Goal: Task Accomplishment & Management: Use online tool/utility

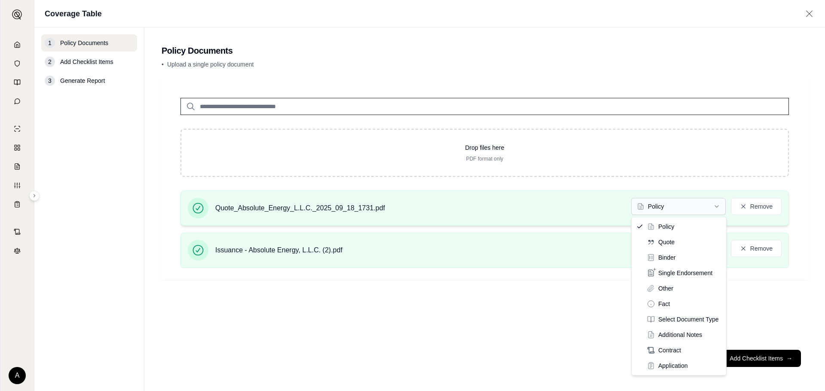
click at [691, 208] on html "A Coverage Table 1 Policy Documents 2 Add Checklist Items 3 Generate Report Pol…" at bounding box center [412, 195] width 825 height 391
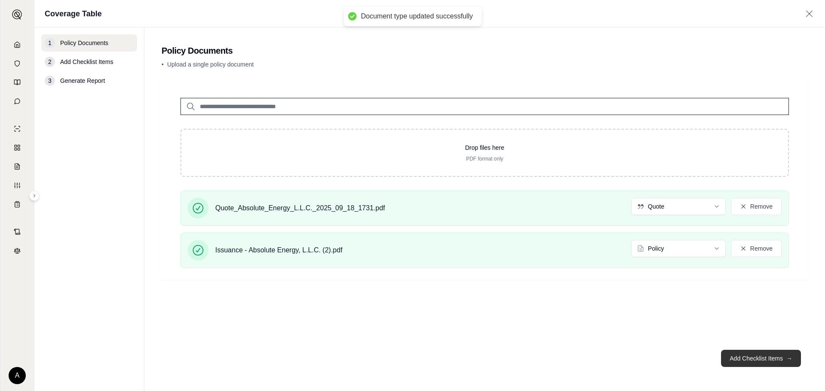
click at [747, 358] on button "Add Checklist Items →" at bounding box center [761, 358] width 80 height 17
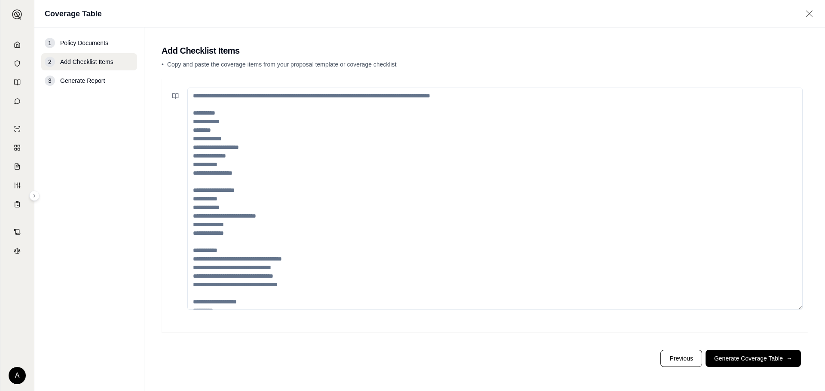
click at [191, 140] on textarea at bounding box center [494, 199] width 615 height 223
paste textarea "**********"
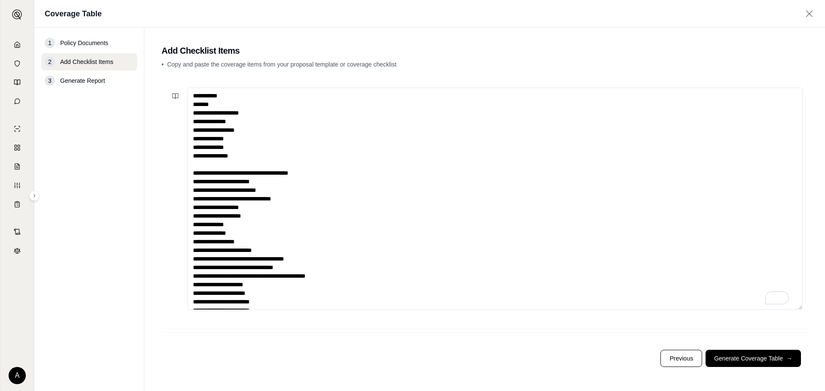
type textarea "**********"
click at [750, 358] on button "Generate Coverage Table →" at bounding box center [752, 358] width 95 height 17
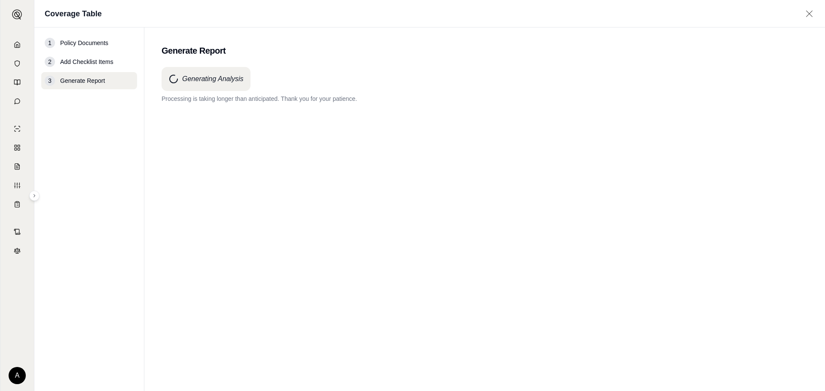
click at [294, 192] on div "Generating Analysis Processing is taking longer than anticipated. Thank you for…" at bounding box center [485, 213] width 646 height 293
click at [363, 118] on div "Generating Analysis Processing is taking longer than anticipated. Thank you for…" at bounding box center [485, 213] width 646 height 293
click at [346, 238] on div "Generating Analysis Processing is taking longer than anticipated. Thank you for…" at bounding box center [485, 213] width 646 height 293
click at [252, 148] on div "Generating Analysis Processing is taking longer than anticipated. Thank you for…" at bounding box center [485, 213] width 646 height 293
click at [376, 180] on div "Generating Analysis Processing is taking longer than anticipated. Thank you for…" at bounding box center [485, 213] width 646 height 293
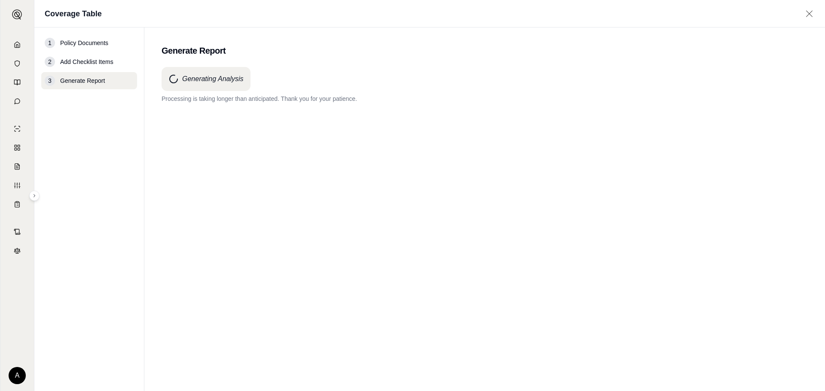
click at [418, 387] on main "Generate Report Generating Analysis Processing is taking longer than anticipate…" at bounding box center [484, 209] width 680 height 364
click at [310, 180] on div "Generating Analysis Processing is taking longer than anticipated. Thank you for…" at bounding box center [485, 213] width 646 height 293
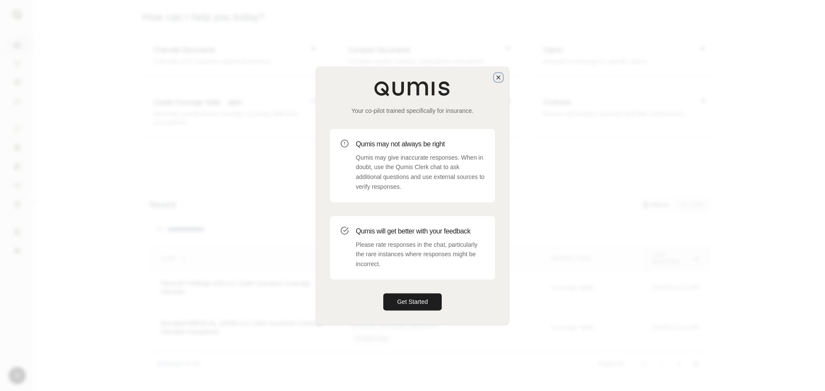
click at [495, 76] on icon "button" at bounding box center [498, 77] width 7 height 7
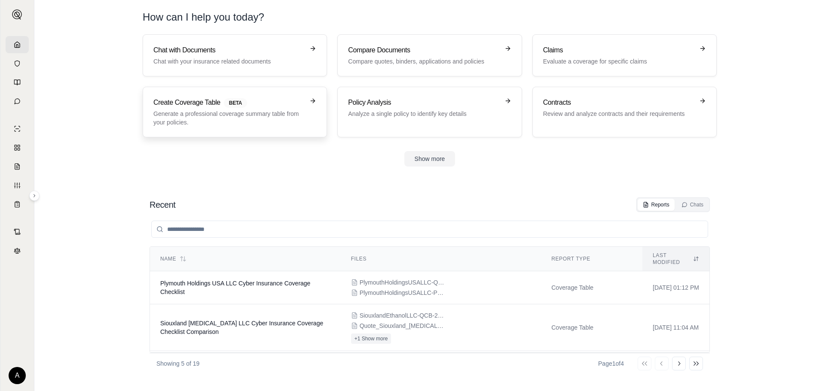
click at [218, 101] on h3 "Create Coverage Table BETA" at bounding box center [228, 103] width 151 height 10
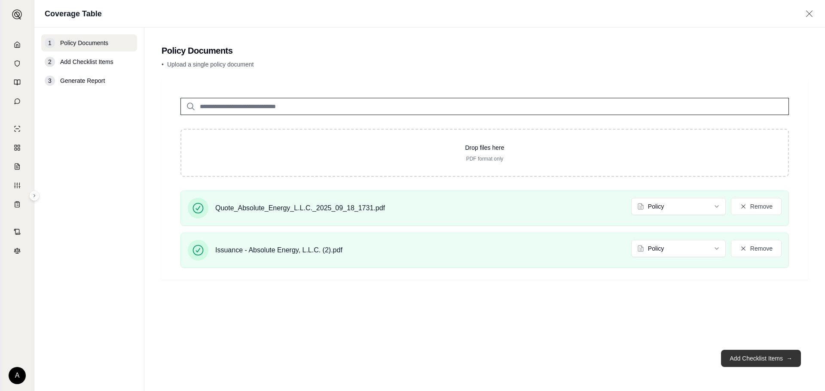
click at [773, 355] on button "Add Checklist Items →" at bounding box center [761, 358] width 80 height 17
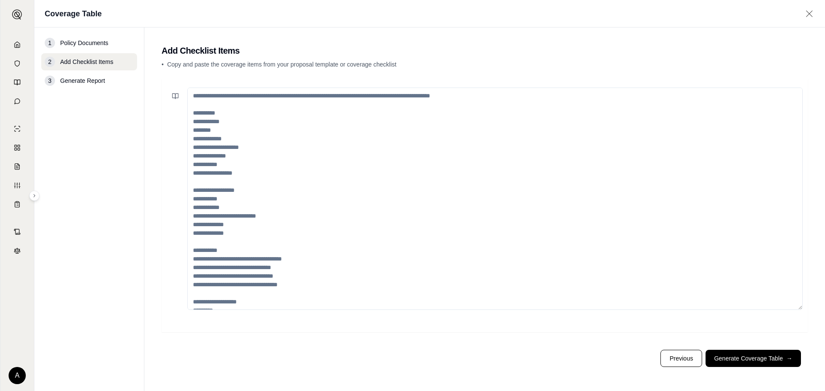
click at [281, 203] on textarea at bounding box center [494, 199] width 615 height 223
paste textarea "**********"
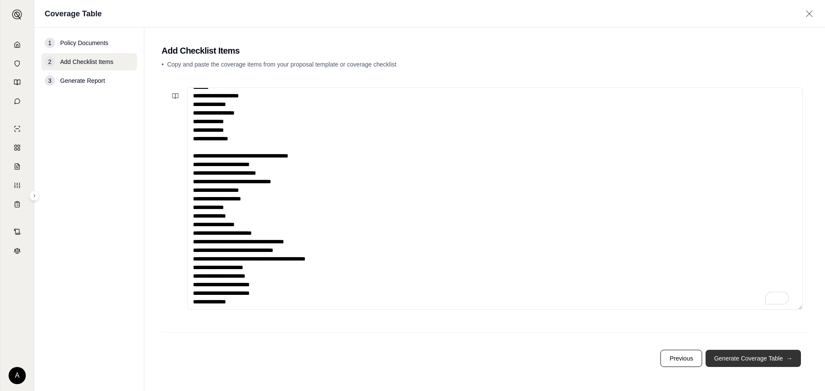
scroll to position [21, 0]
type textarea "**********"
click at [774, 356] on button "Generate Coverage Table →" at bounding box center [752, 358] width 95 height 17
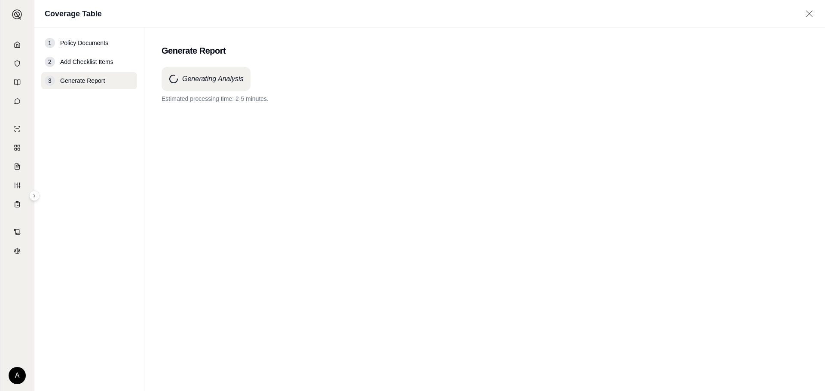
click at [301, 138] on div "Generating Analysis Estimated processing time: 2-5 minutes." at bounding box center [485, 213] width 646 height 293
click at [415, 243] on div "Generating Analysis Estimated processing time: 2-5 minutes." at bounding box center [485, 213] width 646 height 293
click at [536, 122] on div "Generating Analysis Estimated processing time: 2-5 minutes." at bounding box center [485, 213] width 646 height 293
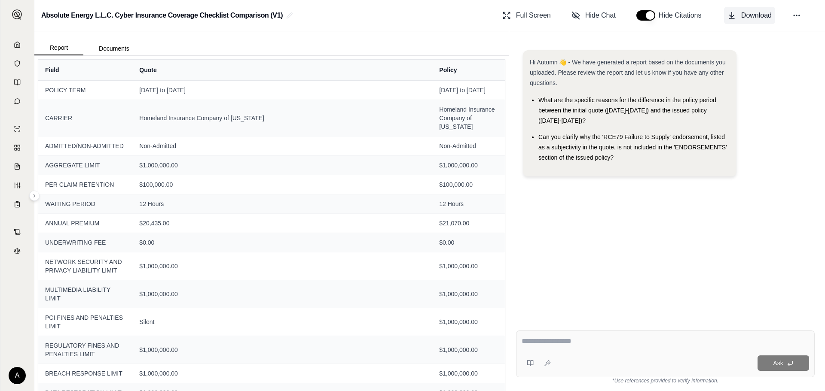
click at [730, 18] on icon at bounding box center [731, 15] width 9 height 9
click at [12, 40] on link at bounding box center [17, 44] width 23 height 17
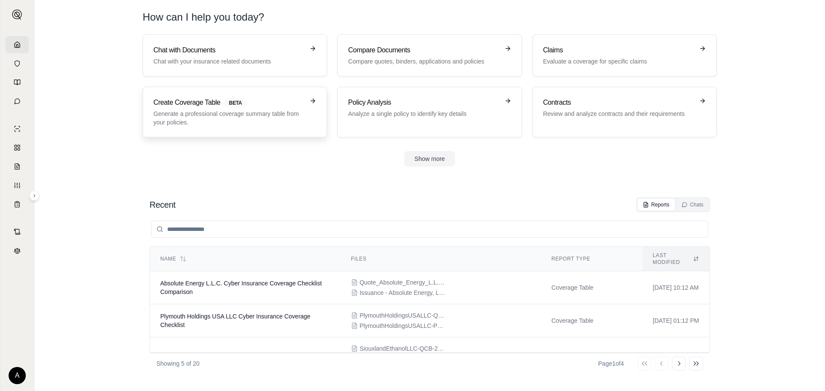
click at [237, 112] on p "Generate a professional coverage summary table from your policies." at bounding box center [228, 118] width 151 height 17
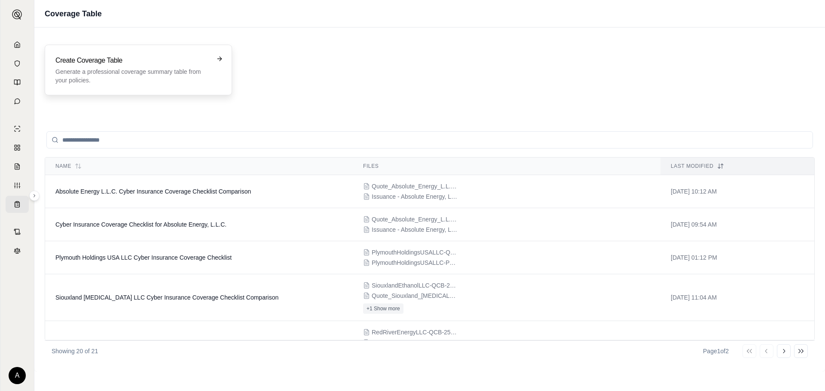
click at [191, 65] on h3 "Create Coverage Table" at bounding box center [132, 60] width 154 height 10
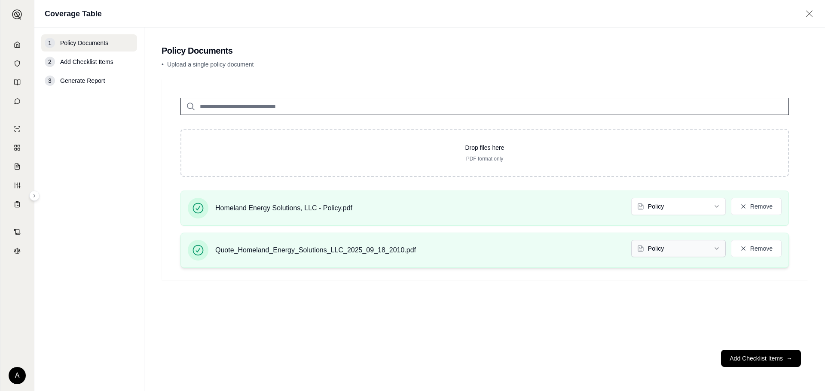
click at [725, 252] on html "A Coverage Table 1 Policy Documents 2 Add Checklist Items 3 Generate Report Pol…" at bounding box center [412, 195] width 825 height 391
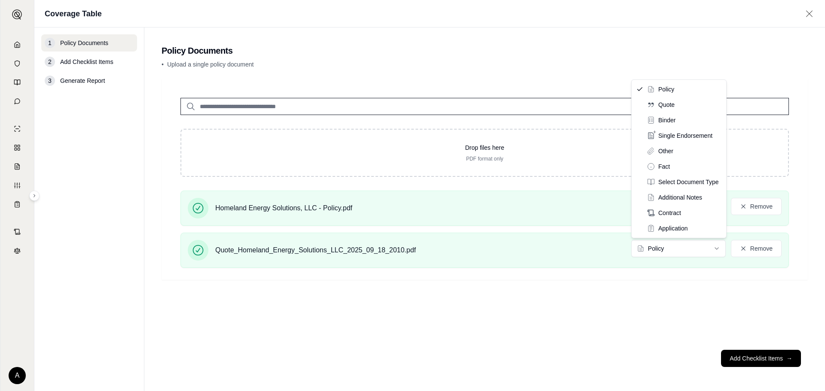
drag, startPoint x: 691, startPoint y: 113, endPoint x: 695, endPoint y: 102, distance: 11.0
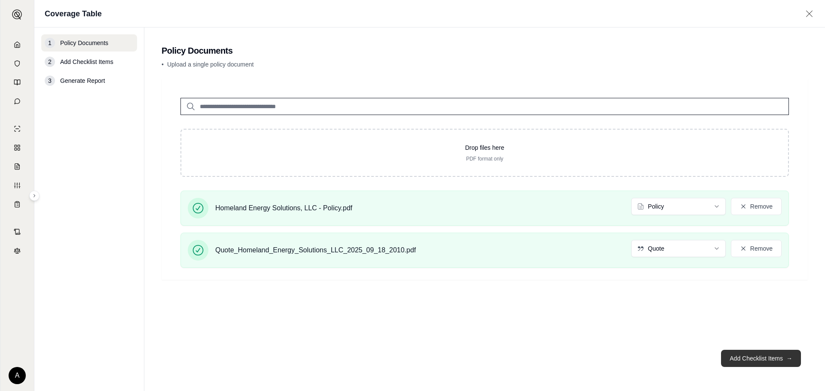
click at [760, 358] on button "Add Checklist Items →" at bounding box center [761, 358] width 80 height 17
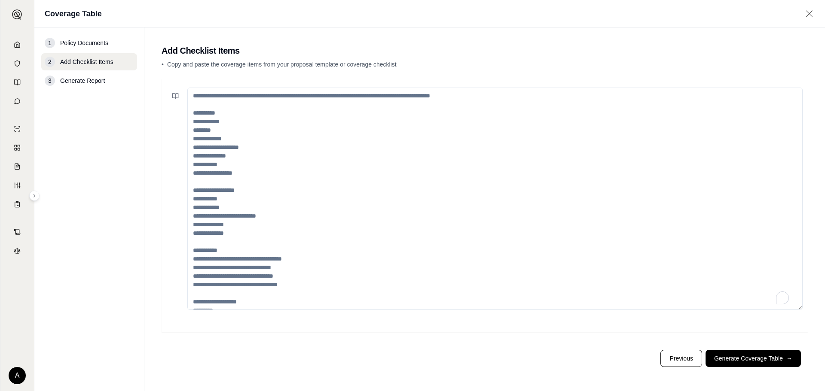
click at [361, 128] on textarea "To enrich screen reader interactions, please activate Accessibility in Grammarl…" at bounding box center [494, 199] width 615 height 223
click at [325, 117] on textarea "To enrich screen reader interactions, please activate Accessibility in Grammarl…" at bounding box center [494, 199] width 615 height 223
click at [326, 103] on textarea "To enrich screen reader interactions, please activate Accessibility in Grammarl…" at bounding box center [494, 199] width 615 height 223
paste textarea "**********"
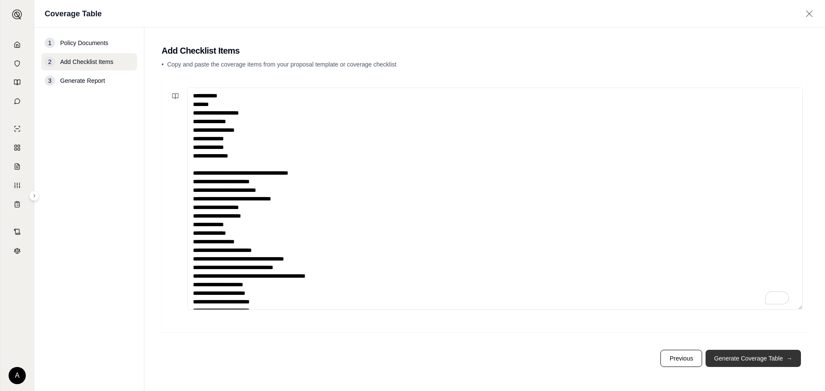
type textarea "**********"
click at [753, 357] on button "Generate Coverage Table →" at bounding box center [752, 358] width 95 height 17
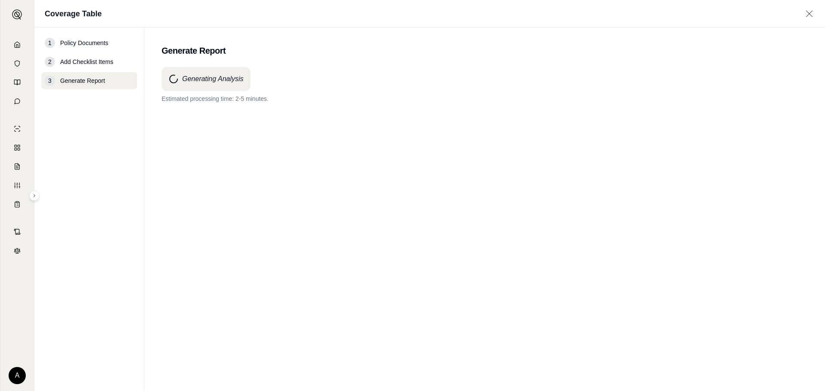
click at [293, 146] on div "Generating Analysis Estimated processing time: 2-5 minutes." at bounding box center [485, 213] width 646 height 293
click at [412, 198] on div "Generating Analysis Estimated processing time: 2-5 minutes." at bounding box center [485, 213] width 646 height 293
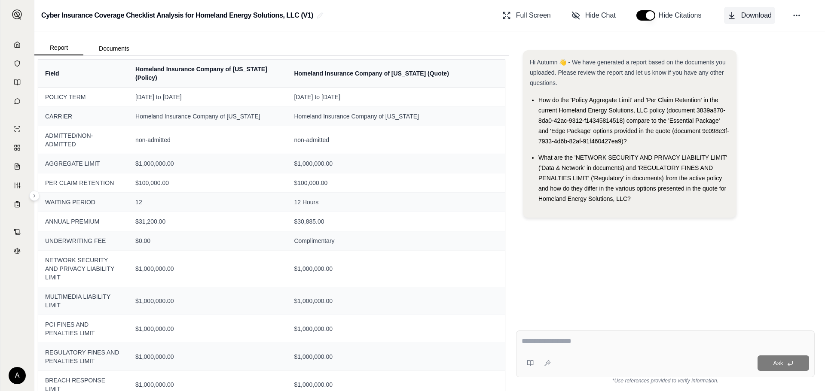
click at [744, 13] on span "Download" at bounding box center [756, 15] width 30 height 10
click at [20, 49] on link at bounding box center [17, 44] width 23 height 17
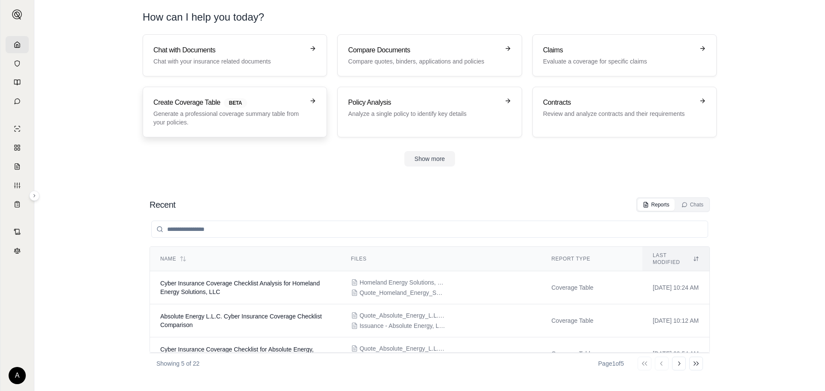
click at [273, 116] on p "Generate a professional coverage summary table from your policies." at bounding box center [228, 118] width 151 height 17
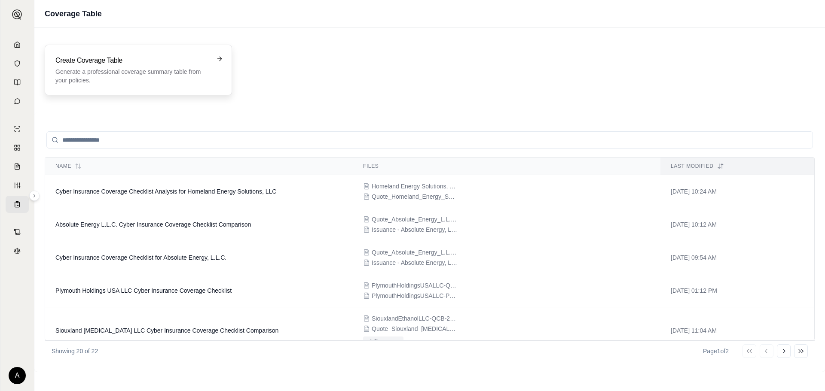
click at [155, 61] on h3 "Create Coverage Table" at bounding box center [132, 60] width 154 height 10
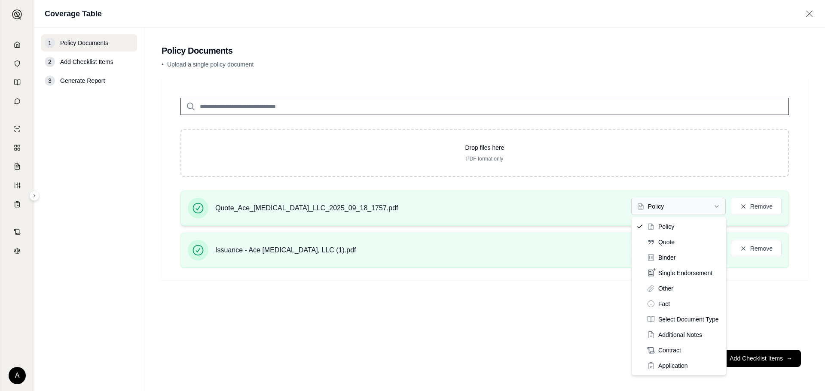
click at [710, 210] on html "A Coverage Table 1 Policy Documents 2 Add Checklist Items 3 Generate Report Pol…" at bounding box center [412, 195] width 825 height 391
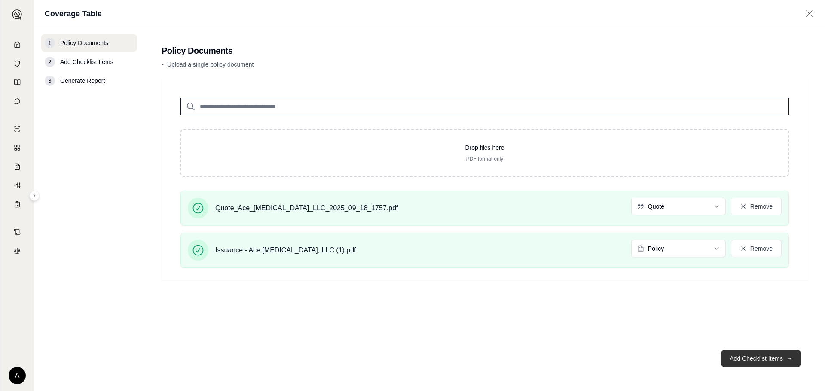
click at [741, 360] on button "Add Checklist Items →" at bounding box center [761, 358] width 80 height 17
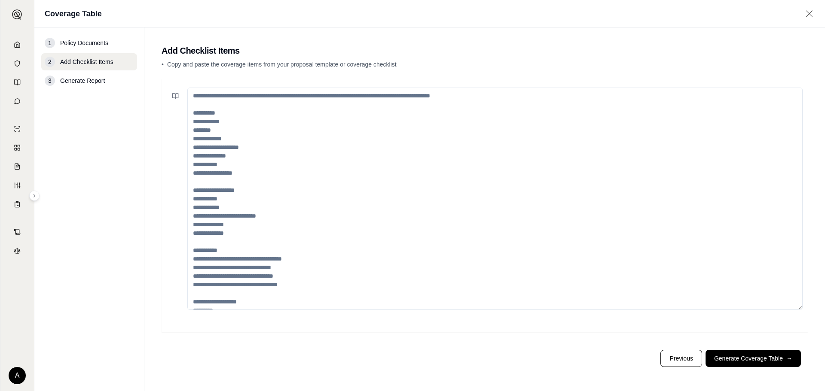
click at [433, 208] on textarea at bounding box center [494, 199] width 615 height 223
click at [325, 186] on textarea "To enrich screen reader interactions, please activate Accessibility in Grammarl…" at bounding box center [494, 199] width 615 height 223
paste textarea "**********"
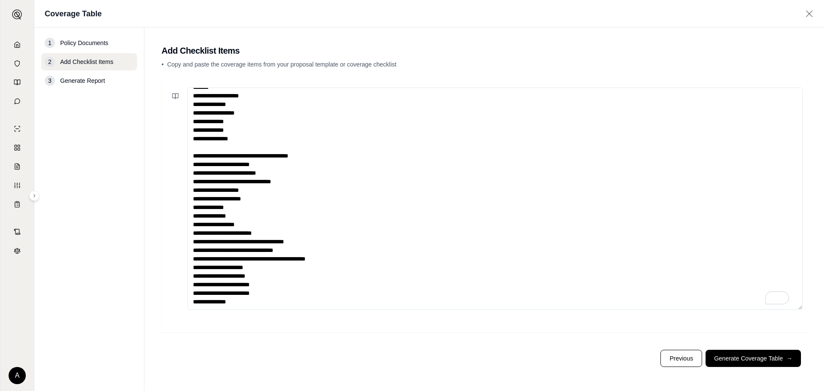
scroll to position [21, 0]
type textarea "**********"
click at [740, 360] on button "Generate Coverage Table →" at bounding box center [752, 358] width 95 height 17
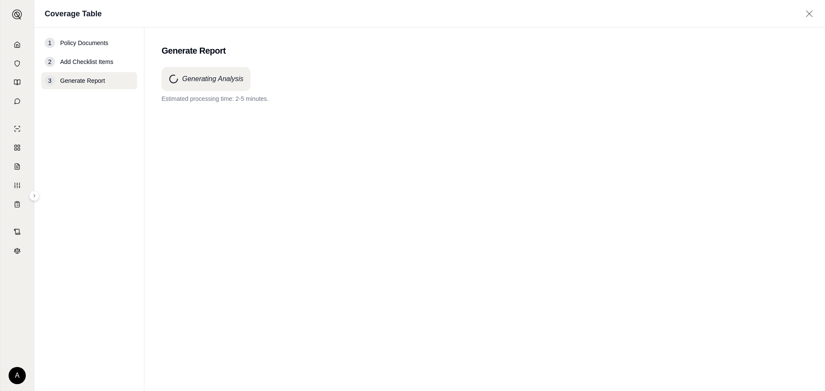
click at [512, 265] on div "Generating Analysis Estimated processing time: 2-5 minutes." at bounding box center [485, 213] width 646 height 293
click at [625, 214] on div "Generating Analysis Estimated processing time: 2-5 minutes." at bounding box center [485, 213] width 646 height 293
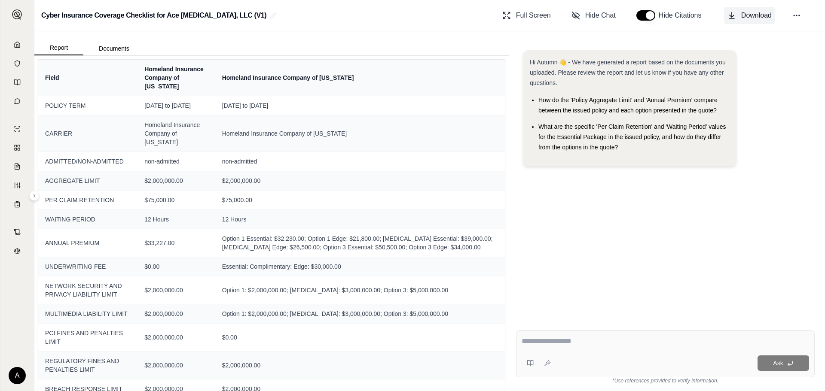
click at [750, 15] on span "Download" at bounding box center [756, 15] width 30 height 10
click at [17, 46] on icon at bounding box center [17, 44] width 7 height 7
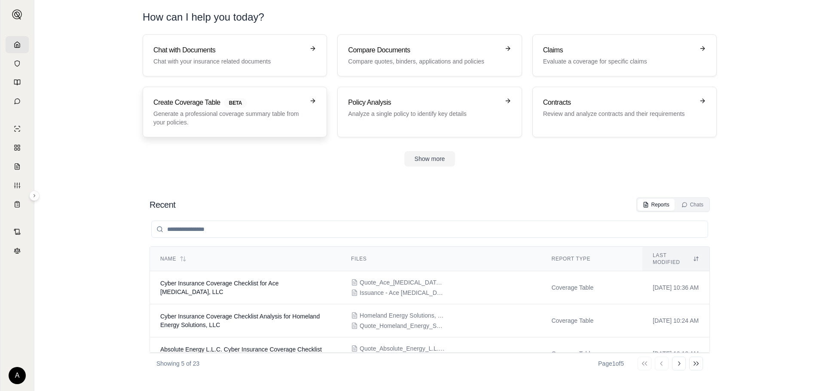
click at [266, 118] on p "Generate a professional coverage summary table from your policies." at bounding box center [228, 118] width 151 height 17
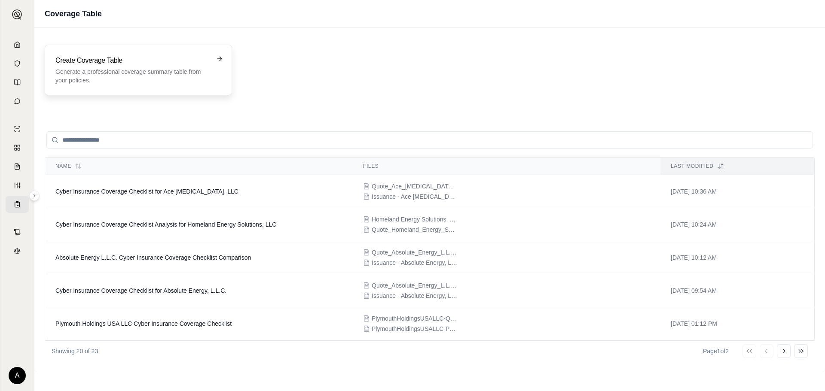
click at [177, 67] on div "Create Coverage Table Generate a professional coverage summary table from your …" at bounding box center [132, 69] width 154 height 29
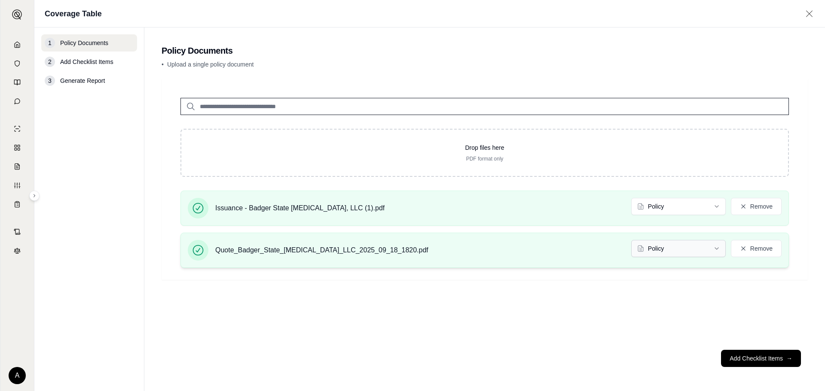
click at [686, 249] on html "A Coverage Table 1 Policy Documents 2 Add Checklist Items 3 Generate Report Pol…" at bounding box center [412, 195] width 825 height 391
click at [778, 361] on button "Add Checklist Items →" at bounding box center [761, 358] width 80 height 17
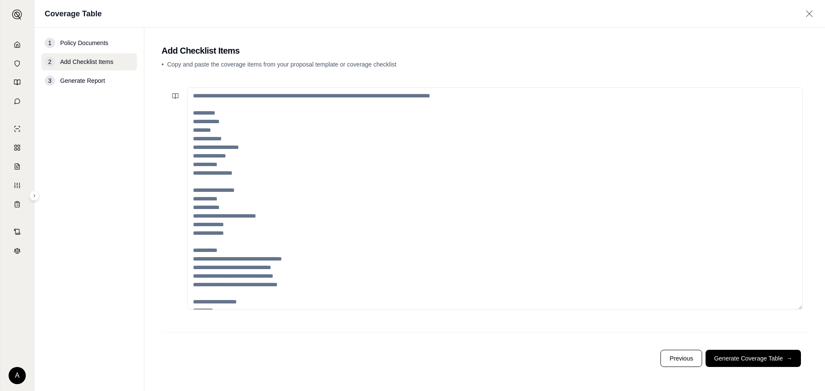
click at [239, 157] on textarea at bounding box center [494, 199] width 615 height 223
paste textarea "**********"
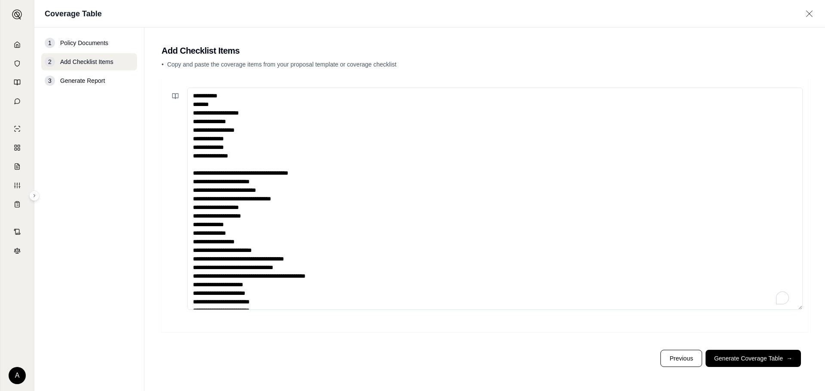
scroll to position [21, 0]
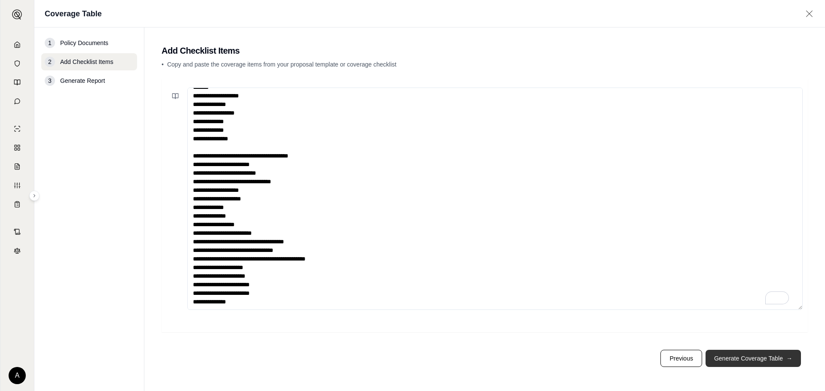
type textarea "**********"
click at [762, 357] on button "Generate Coverage Table →" at bounding box center [752, 358] width 95 height 17
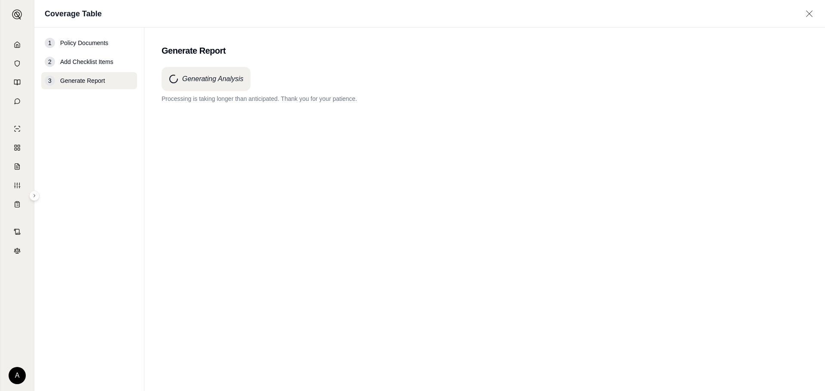
click at [465, 293] on div "Generating Analysis Processing is taking longer than anticipated. Thank you for…" at bounding box center [485, 213] width 646 height 293
click at [420, 232] on div "Generating Analysis Processing is taking longer than anticipated. Thank you for…" at bounding box center [485, 213] width 646 height 293
click at [501, 207] on div "Generating Analysis Processing is taking longer than anticipated. Thank you for…" at bounding box center [485, 213] width 646 height 293
drag, startPoint x: 501, startPoint y: 207, endPoint x: 890, endPoint y: 237, distance: 390.3
click at [824, 237] on html "A Coverage Table 1 Policy Documents 2 Add Checklist Items 3 Generate Report Gen…" at bounding box center [412, 195] width 825 height 391
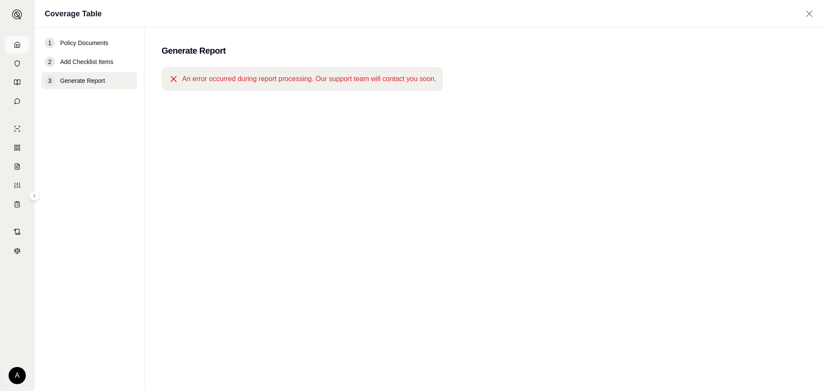
click at [19, 46] on icon at bounding box center [17, 44] width 7 height 7
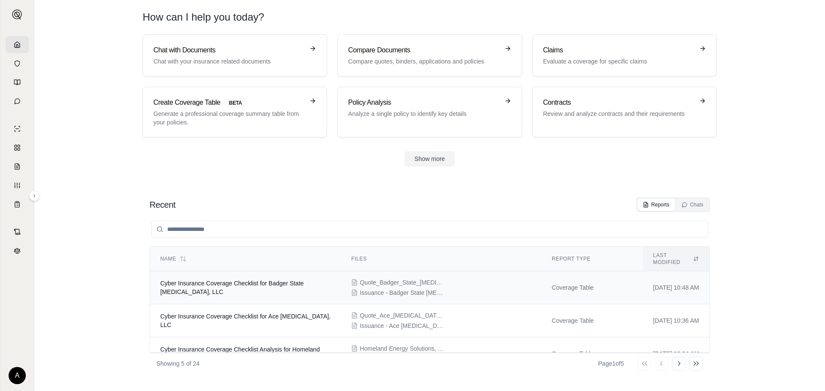
click at [404, 289] on span "Issuance - Badger State [MEDICAL_DATA], LLC (1).pdf" at bounding box center [403, 293] width 86 height 9
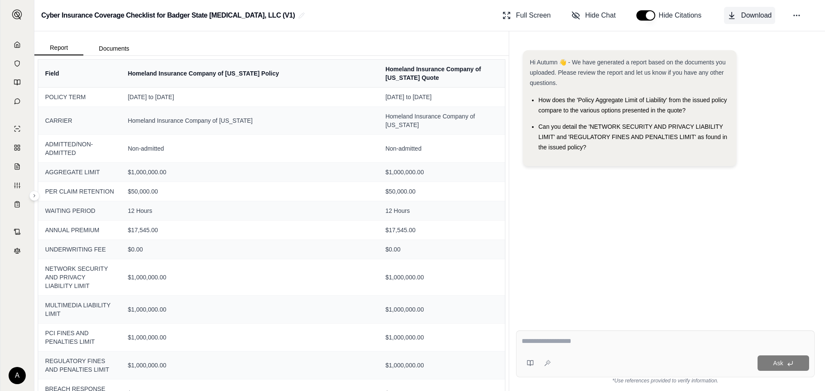
click at [743, 12] on span "Download" at bounding box center [756, 15] width 30 height 10
click at [17, 41] on icon at bounding box center [17, 44] width 7 height 7
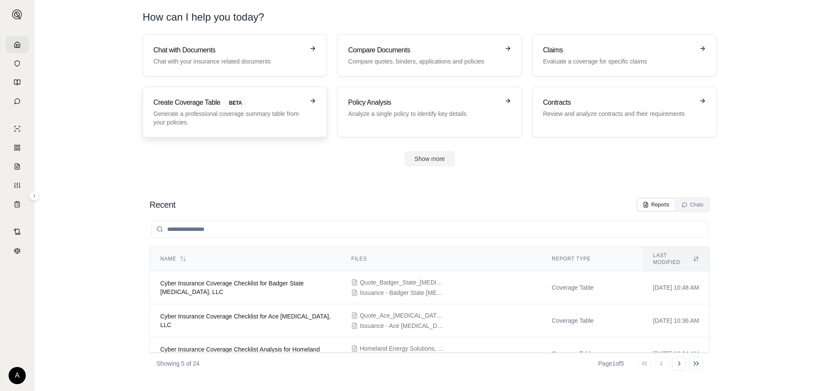
click at [209, 115] on p "Generate a professional coverage summary table from your policies." at bounding box center [228, 118] width 151 height 17
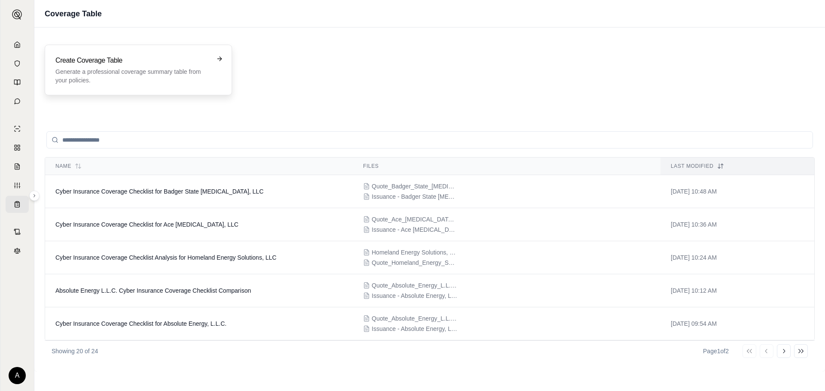
click at [157, 69] on p "Generate a professional coverage summary table from your policies." at bounding box center [132, 75] width 154 height 17
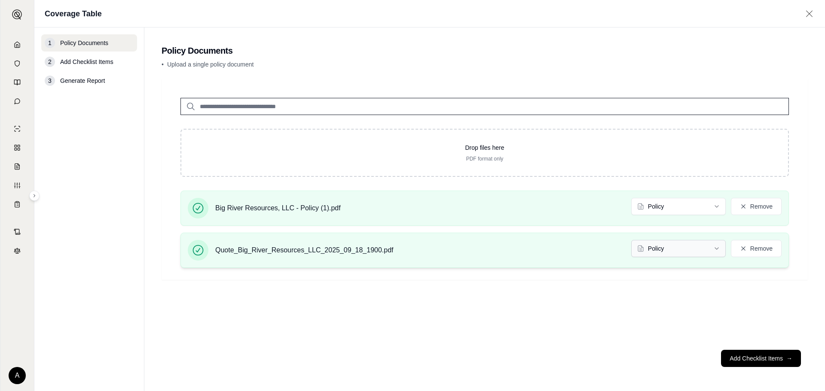
click at [677, 250] on html "A Coverage Table 1 Policy Documents 2 Add Checklist Items 3 Generate Report Pol…" at bounding box center [412, 195] width 825 height 391
click at [756, 359] on button "Add Checklist Items →" at bounding box center [761, 358] width 80 height 17
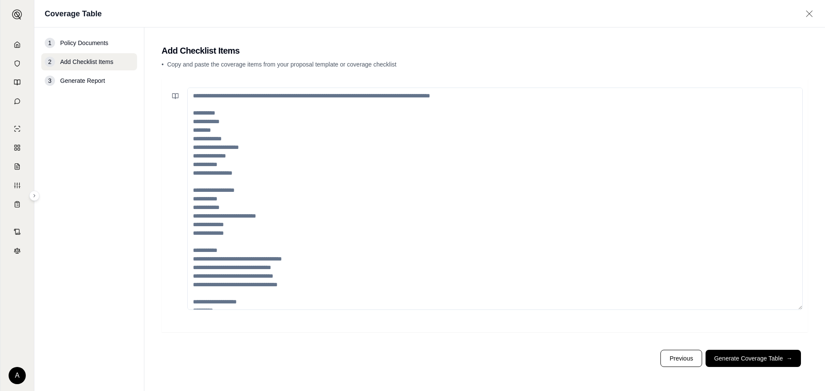
click at [241, 175] on textarea at bounding box center [494, 199] width 615 height 223
paste textarea "**********"
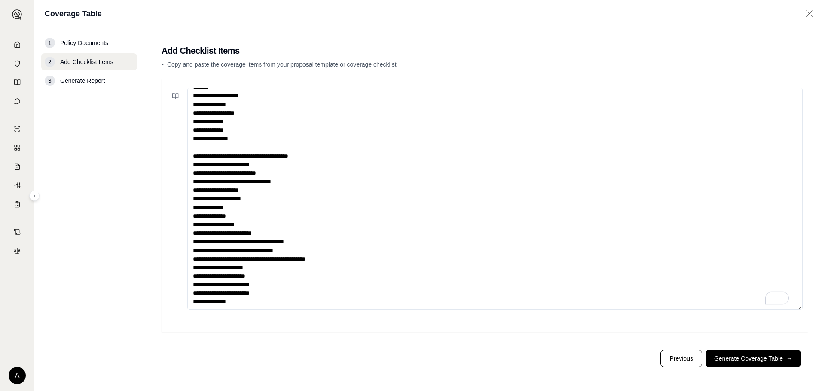
scroll to position [21, 0]
type textarea "**********"
click at [737, 359] on button "Generate Coverage Table →" at bounding box center [752, 358] width 95 height 17
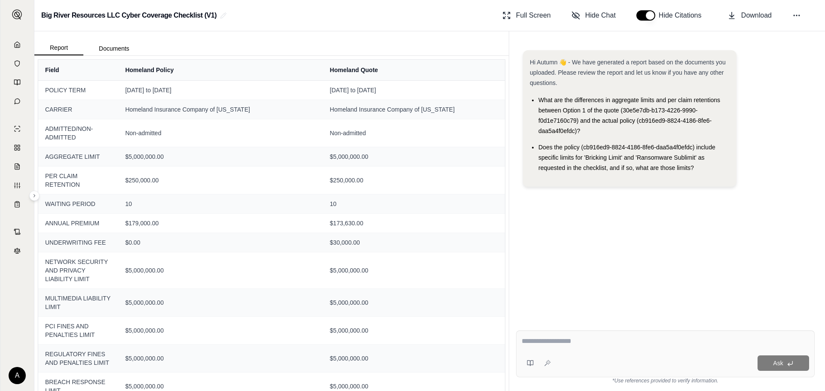
click at [310, 20] on div "Big River Resources LLC Cyber Coverage Checklist (V1) Full Screen Hide Chat Hid…" at bounding box center [429, 15] width 790 height 31
click at [756, 13] on span "Download" at bounding box center [756, 15] width 30 height 10
click at [19, 40] on link at bounding box center [17, 44] width 23 height 17
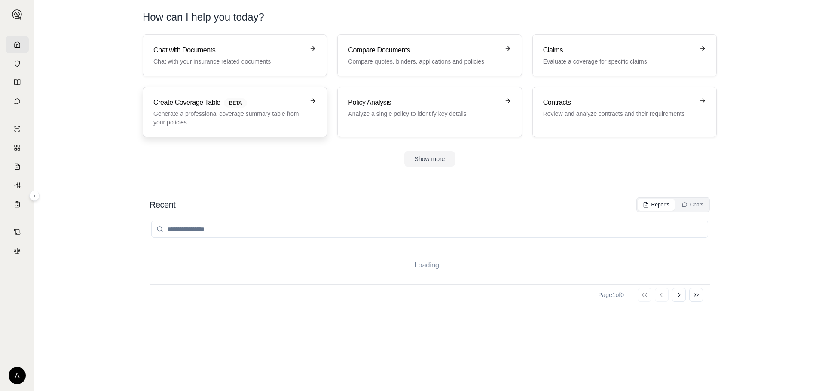
click at [273, 112] on p "Generate a professional coverage summary table from your policies." at bounding box center [228, 118] width 151 height 17
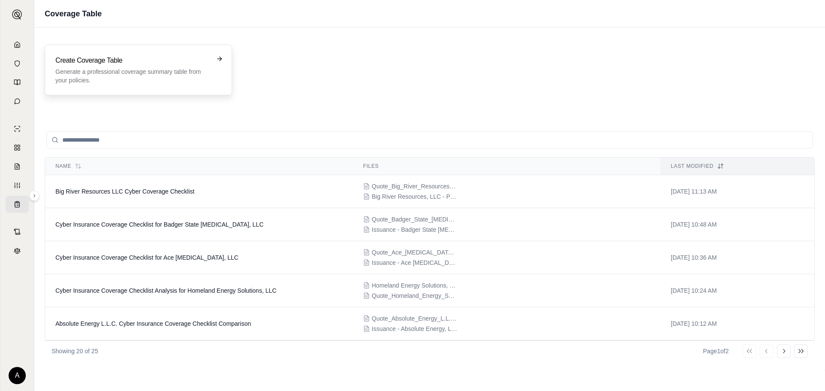
click at [173, 73] on p "Generate a professional coverage summary table from your policies." at bounding box center [132, 75] width 154 height 17
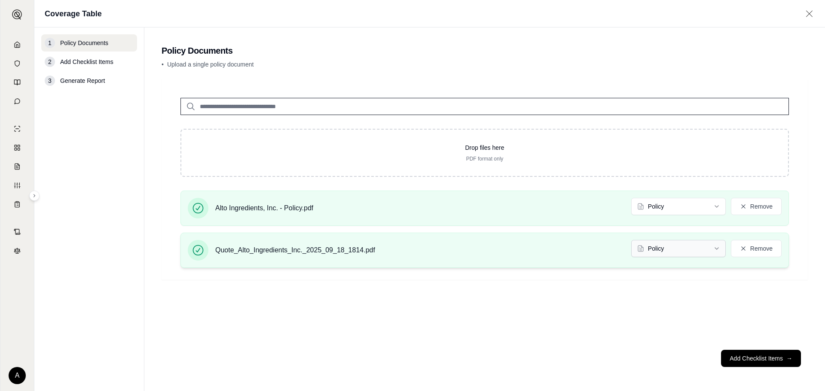
click at [668, 243] on html "A Coverage Table 1 Policy Documents 2 Add Checklist Items 3 Generate Report Pol…" at bounding box center [412, 195] width 825 height 391
click at [748, 358] on button "Add Checklist Items →" at bounding box center [761, 358] width 80 height 17
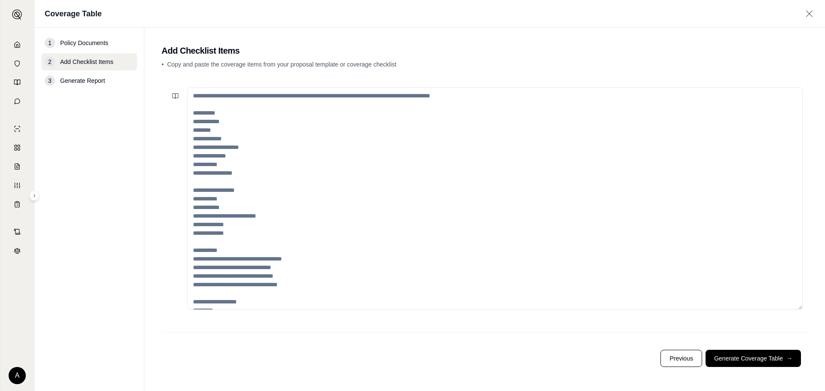
click at [309, 122] on textarea at bounding box center [494, 199] width 615 height 223
paste textarea "**********"
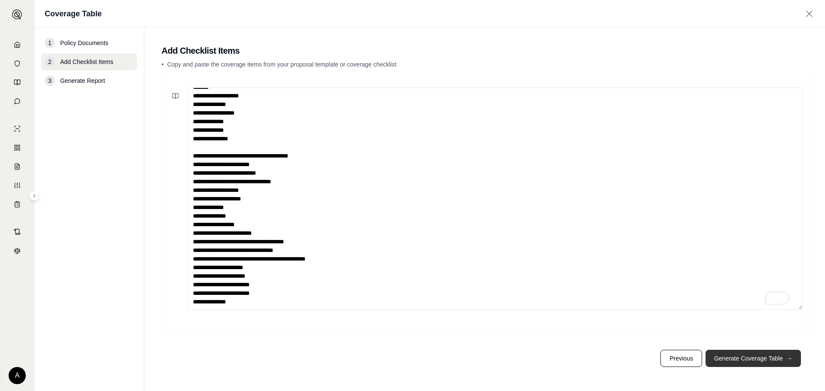
scroll to position [21, 0]
type textarea "**********"
click at [785, 360] on button "Generate Coverage Table →" at bounding box center [752, 358] width 95 height 17
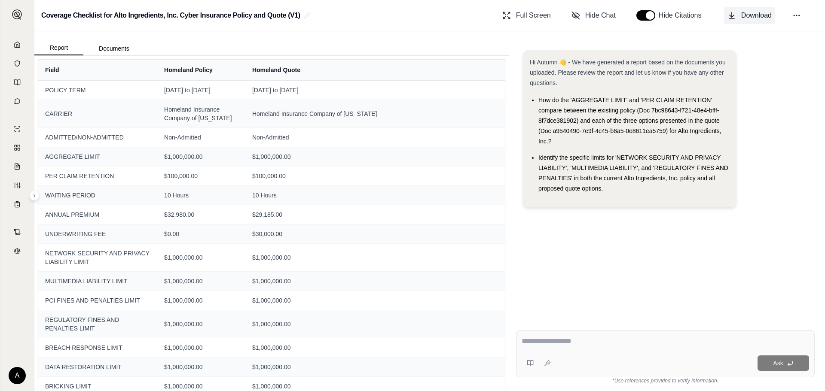
click at [745, 14] on span "Download" at bounding box center [756, 15] width 30 height 10
click at [13, 43] on link at bounding box center [17, 44] width 23 height 17
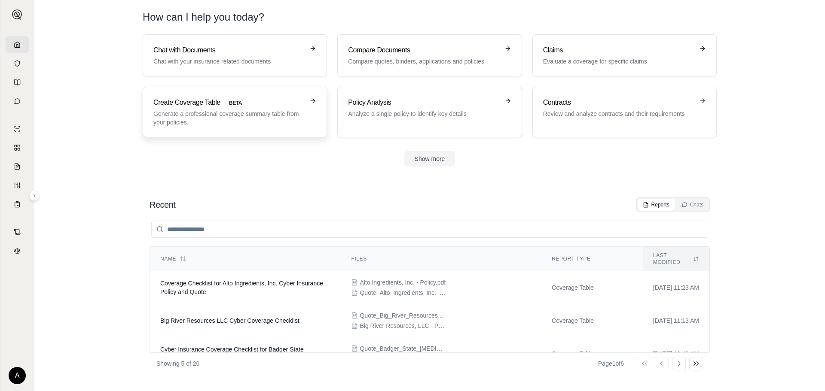
click at [213, 118] on p "Generate a professional coverage summary table from your policies." at bounding box center [228, 118] width 151 height 17
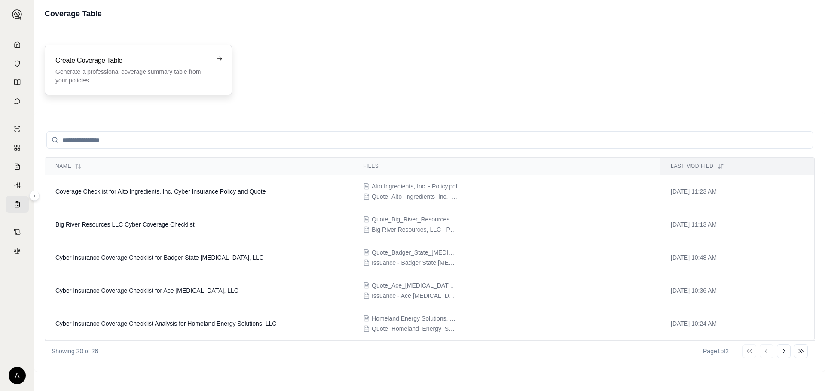
click at [183, 77] on p "Generate a professional coverage summary table from your policies." at bounding box center [132, 75] width 154 height 17
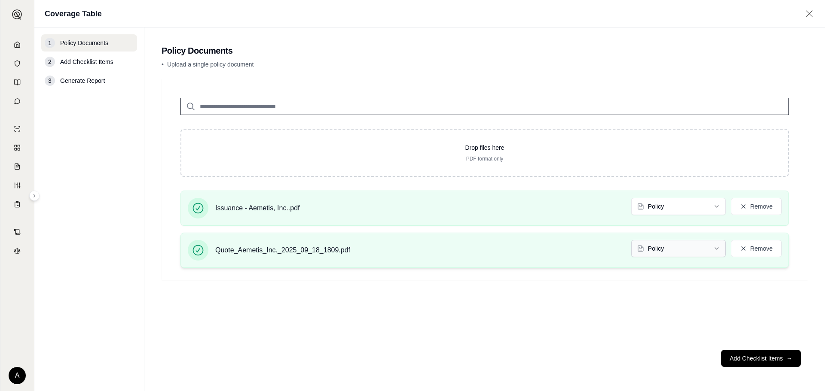
click at [684, 250] on html "A Coverage Table 1 Policy Documents 2 Add Checklist Items 3 Generate Report Pol…" at bounding box center [412, 195] width 825 height 391
click at [761, 360] on button "Add Checklist Items →" at bounding box center [761, 358] width 80 height 17
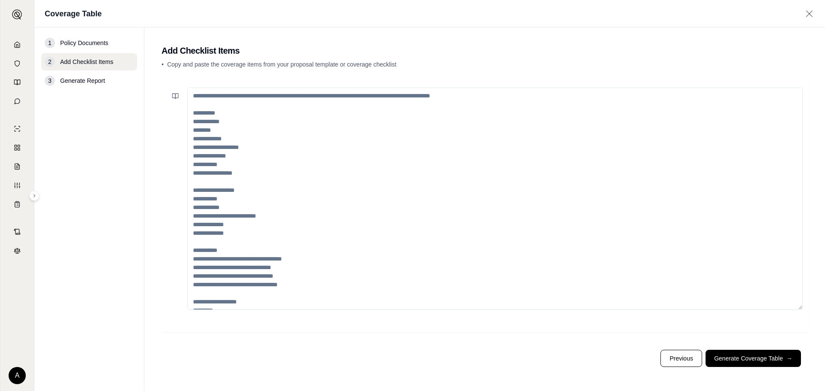
click at [280, 130] on textarea at bounding box center [494, 199] width 615 height 223
paste textarea "**********"
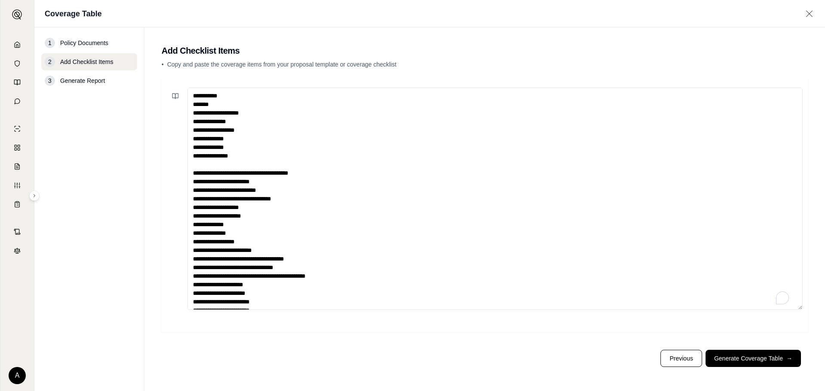
scroll to position [21, 0]
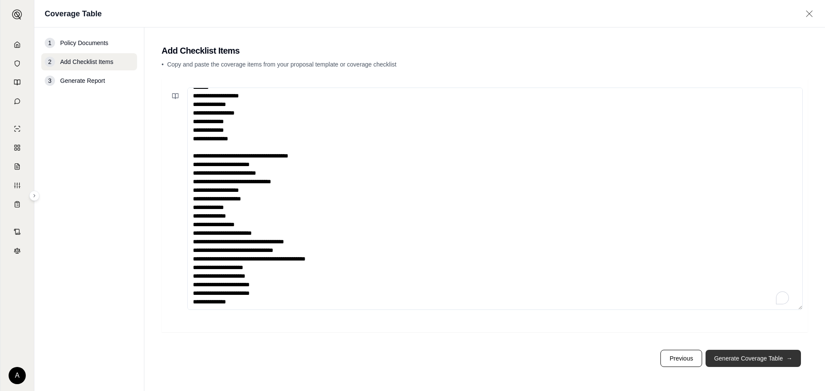
type textarea "**********"
click at [780, 356] on button "Generate Coverage Table →" at bounding box center [752, 358] width 95 height 17
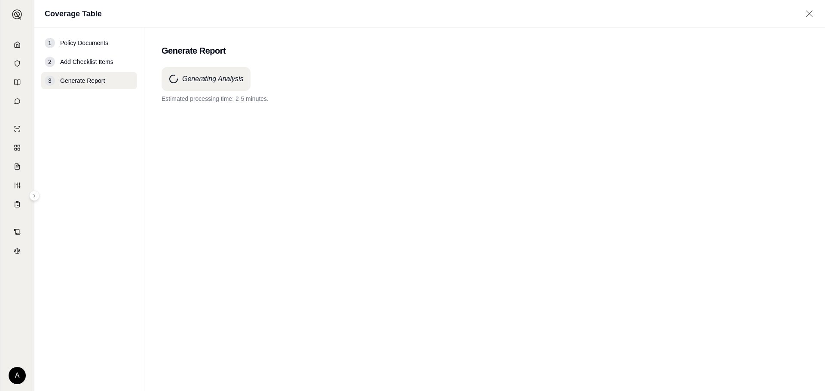
click at [534, 304] on div "Generating Analysis Estimated processing time: 2-5 minutes." at bounding box center [485, 213] width 646 height 293
click at [291, 204] on div "Generating Analysis Estimated processing time: 2-5 minutes." at bounding box center [485, 213] width 646 height 293
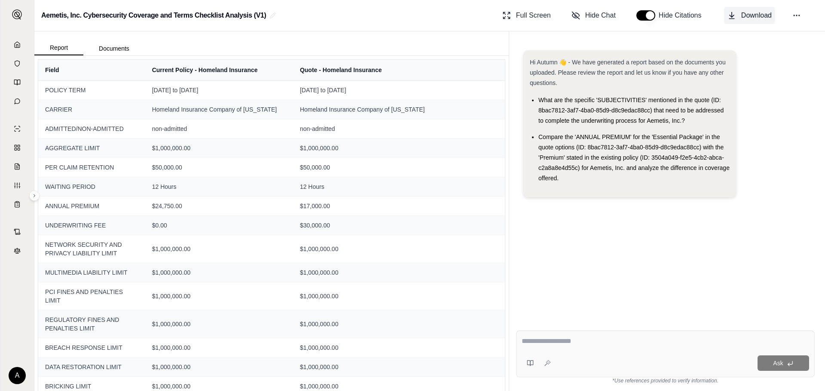
click at [755, 14] on span "Download" at bounding box center [756, 15] width 30 height 10
click at [16, 46] on icon at bounding box center [17, 44] width 7 height 7
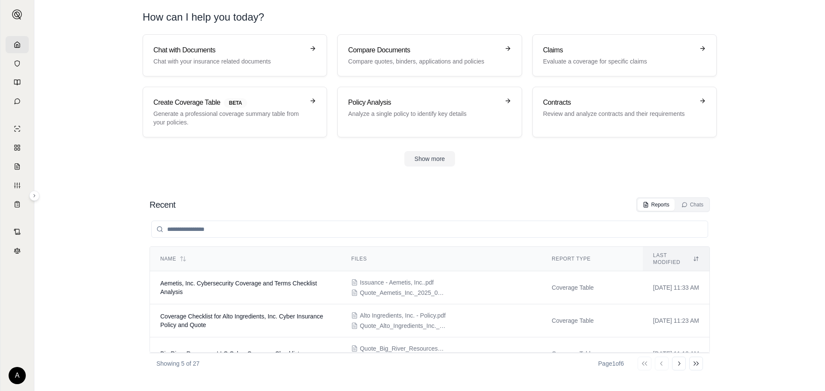
drag, startPoint x: 294, startPoint y: 169, endPoint x: 284, endPoint y: 157, distance: 15.6
click at [294, 169] on section "Chat with Documents Chat with your insurance related documents Compare Document…" at bounding box center [430, 107] width 784 height 146
click at [249, 112] on p "Generate a professional coverage summary table from your policies." at bounding box center [228, 118] width 151 height 17
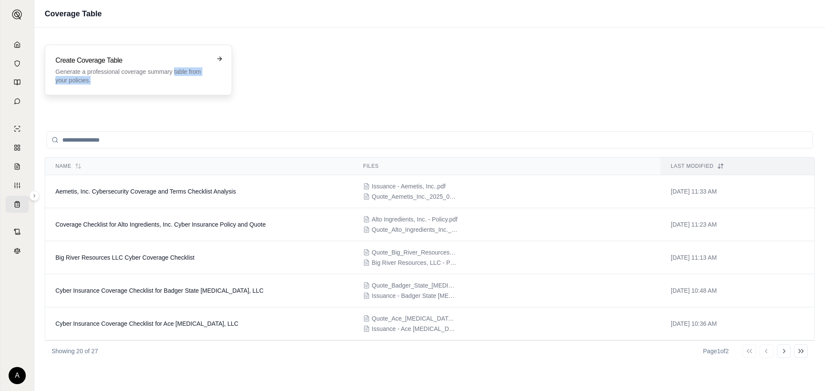
click at [172, 90] on div "Create Coverage Table Generate a professional coverage summary table from your …" at bounding box center [138, 70] width 187 height 51
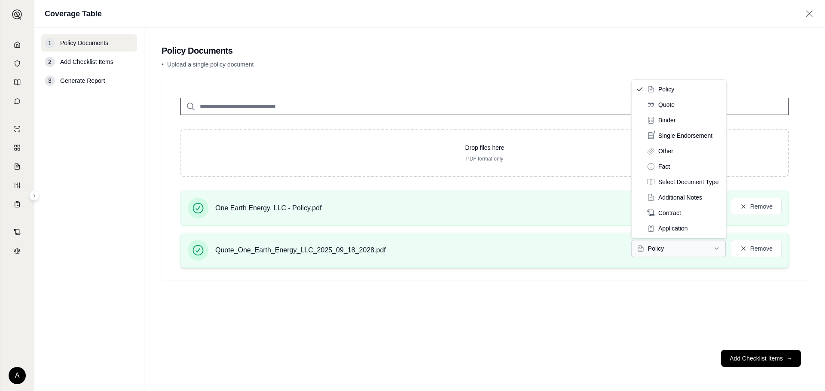
click at [689, 250] on html "A Coverage Table 1 Policy Documents 2 Add Checklist Items 3 Generate Report Pol…" at bounding box center [412, 195] width 825 height 391
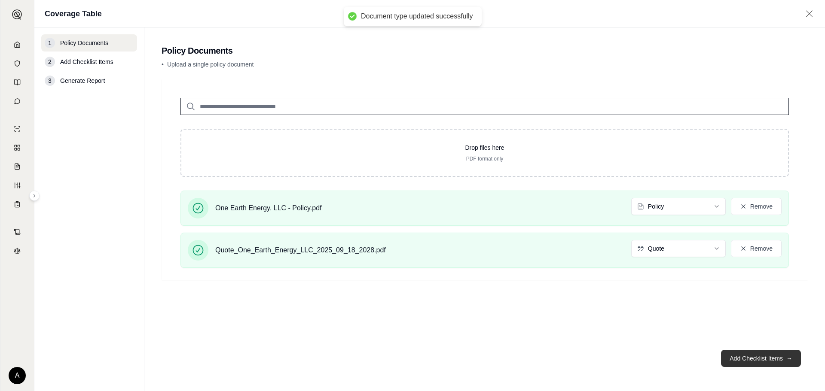
click at [775, 351] on button "Add Checklist Items →" at bounding box center [761, 358] width 80 height 17
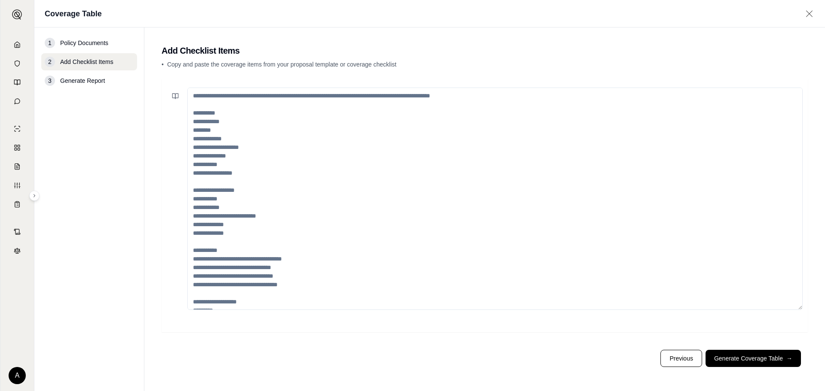
click at [375, 150] on textarea at bounding box center [494, 199] width 615 height 223
paste textarea "**********"
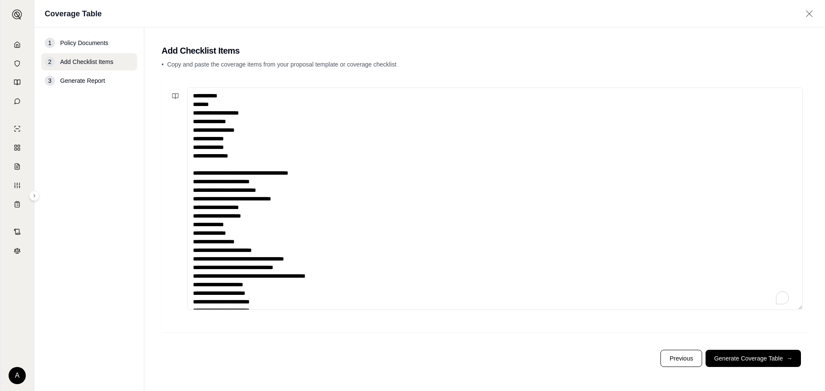
scroll to position [21, 0]
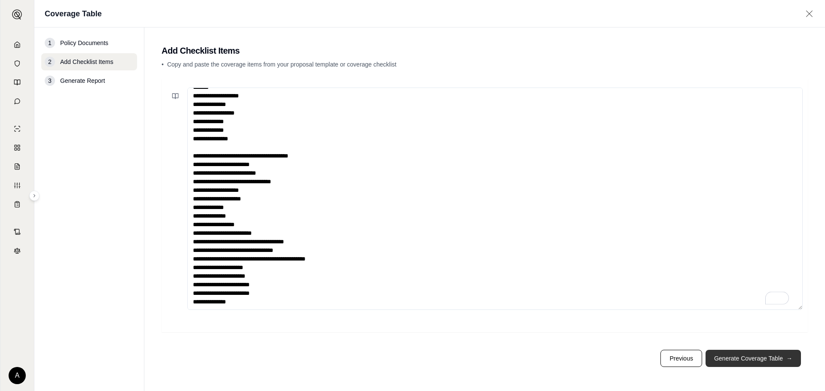
type textarea "**********"
click at [731, 359] on button "Generate Coverage Table →" at bounding box center [752, 358] width 95 height 17
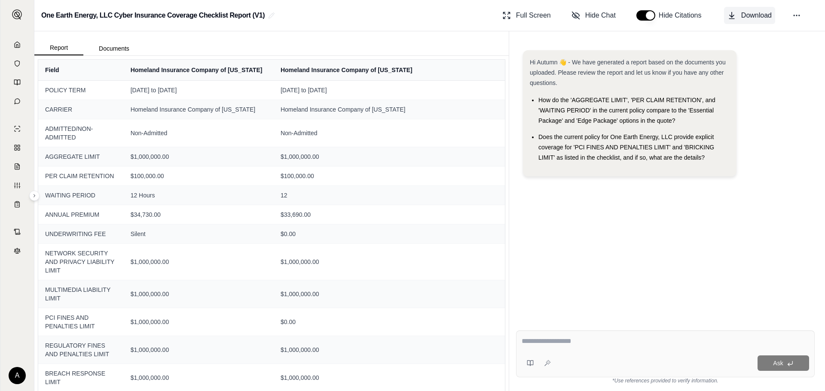
click at [741, 18] on span "Download" at bounding box center [756, 15] width 30 height 10
click at [18, 44] on icon at bounding box center [17, 44] width 7 height 7
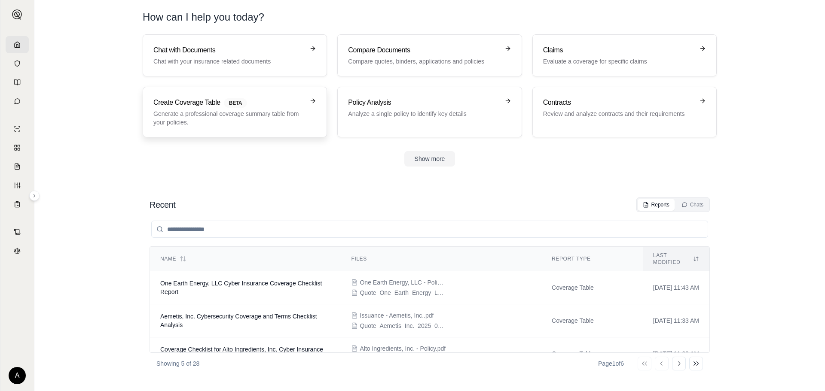
click at [189, 101] on h3 "Create Coverage Table BETA" at bounding box center [228, 103] width 151 height 10
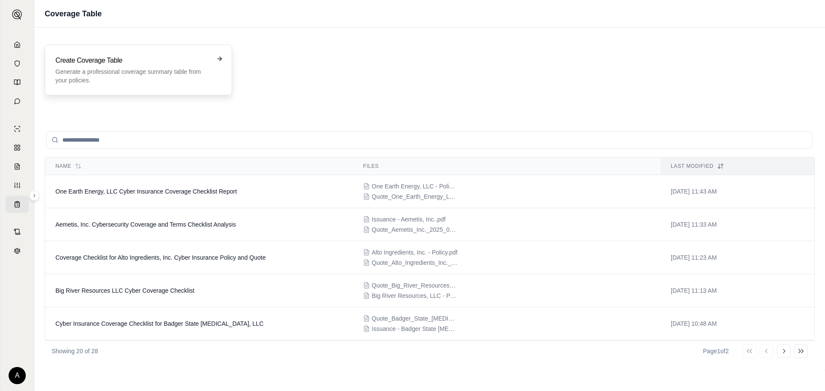
click at [118, 70] on p "Generate a professional coverage summary table from your policies." at bounding box center [132, 75] width 154 height 17
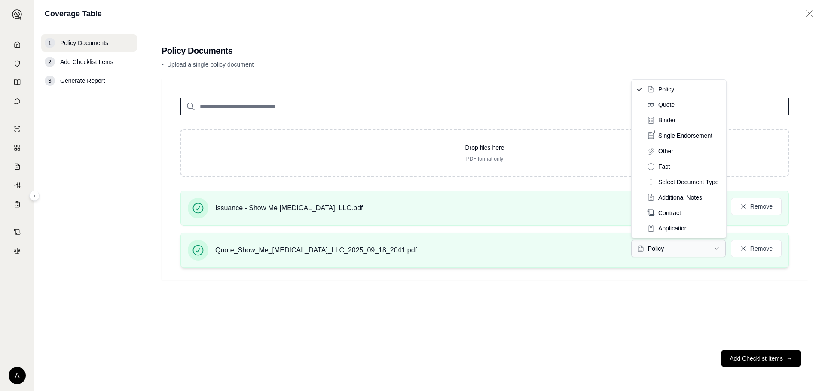
click at [696, 246] on html "A Coverage Table 1 Policy Documents 2 Add Checklist Items 3 Generate Report Pol…" at bounding box center [412, 195] width 825 height 391
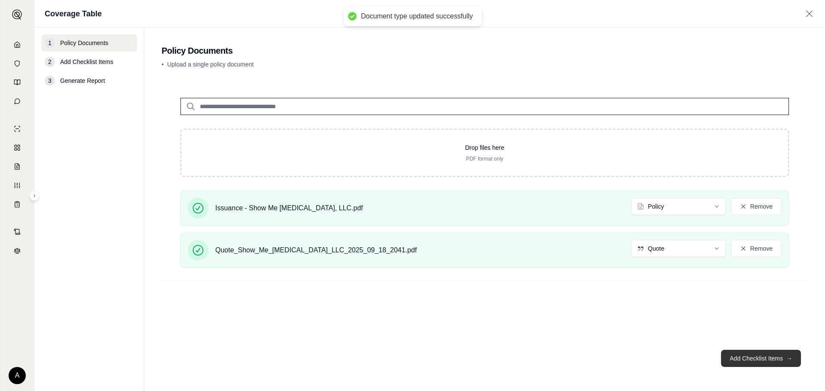
click at [751, 357] on button "Add Checklist Items →" at bounding box center [761, 358] width 80 height 17
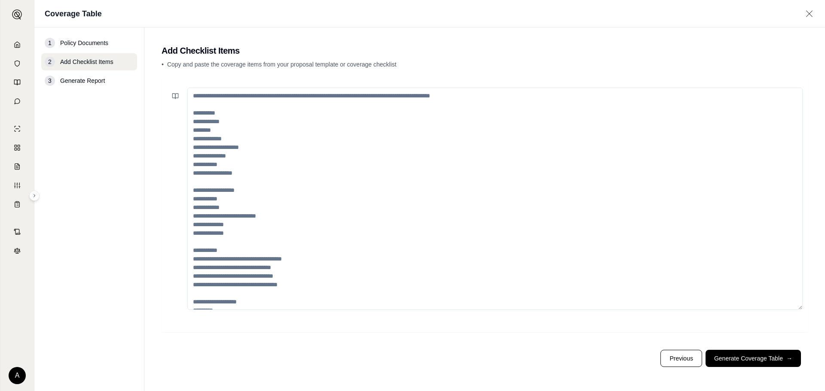
click at [343, 126] on textarea at bounding box center [494, 199] width 615 height 223
paste textarea "**********"
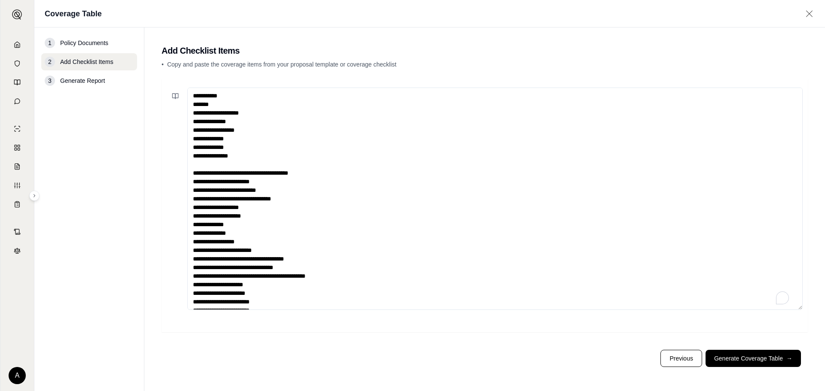
scroll to position [21, 0]
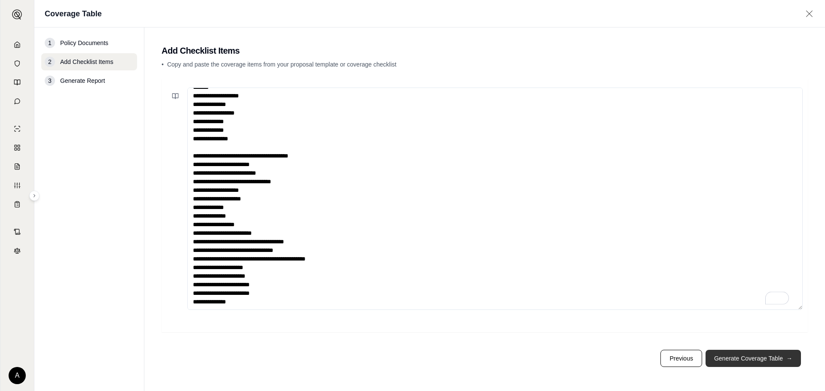
type textarea "**********"
click at [737, 351] on button "Generate Coverage Table →" at bounding box center [752, 358] width 95 height 17
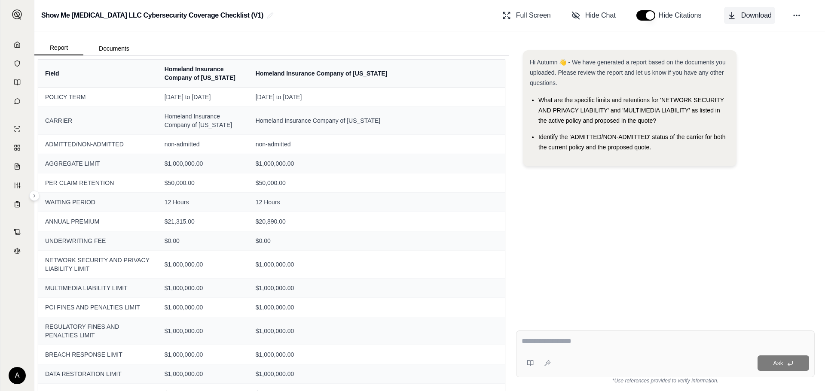
click at [747, 14] on span "Download" at bounding box center [756, 15] width 30 height 10
click at [754, 16] on span "Download" at bounding box center [756, 15] width 30 height 10
click at [25, 45] on link at bounding box center [17, 44] width 23 height 17
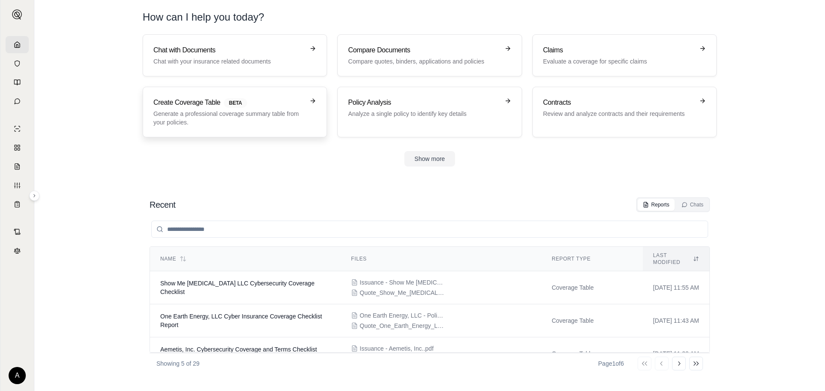
click at [191, 126] on p "Generate a professional coverage summary table from your policies." at bounding box center [228, 118] width 151 height 17
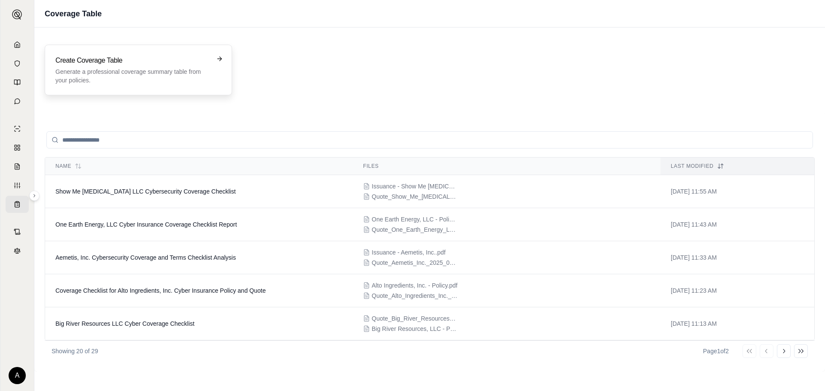
click at [149, 55] on h3 "Create Coverage Table" at bounding box center [132, 60] width 154 height 10
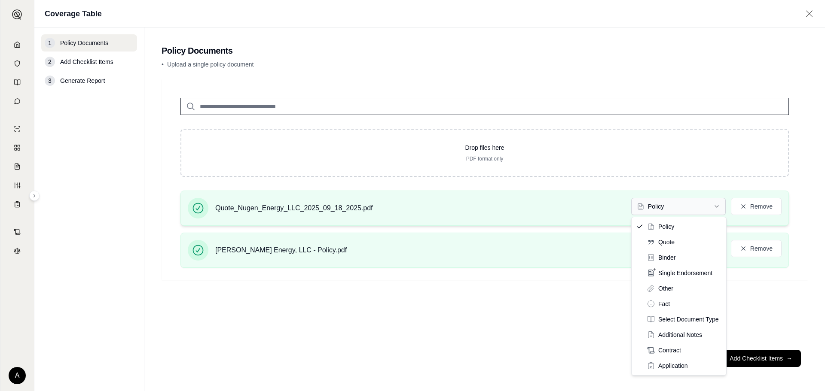
click at [687, 213] on html "A Coverage Table 1 Policy Documents 2 Add Checklist Items 3 Generate Report Pol…" at bounding box center [412, 195] width 825 height 391
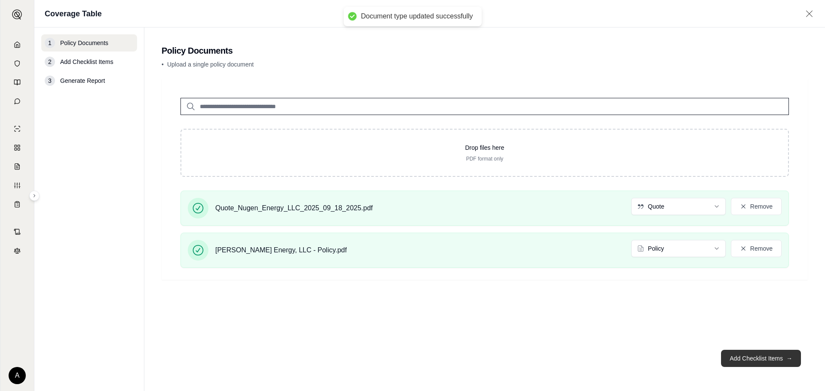
click at [786, 354] on button "Add Checklist Items →" at bounding box center [761, 358] width 80 height 17
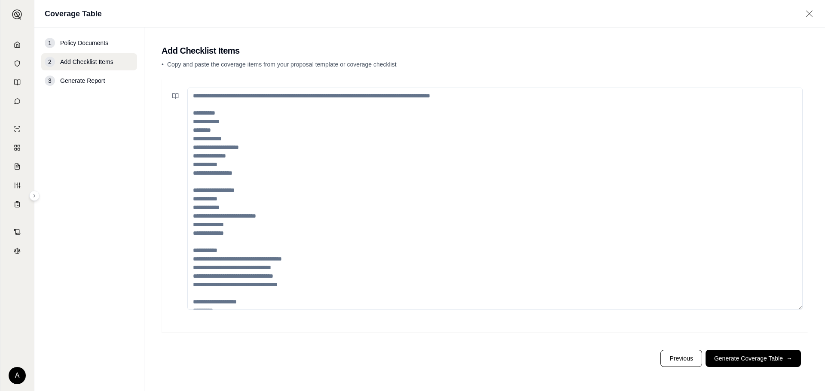
click at [392, 158] on textarea at bounding box center [494, 199] width 615 height 223
paste textarea "**********"
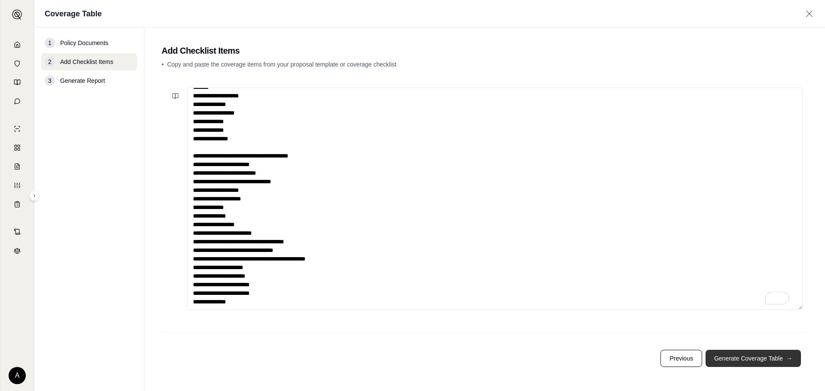
scroll to position [21, 0]
type textarea "**********"
click at [771, 360] on button "Generate Coverage Table →" at bounding box center [752, 358] width 95 height 17
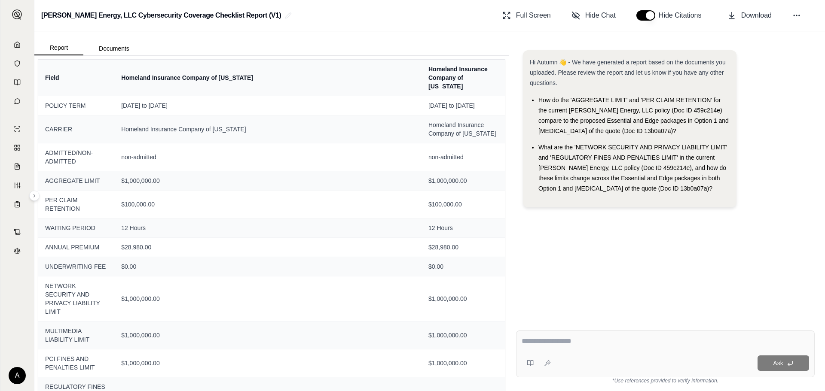
click at [326, 30] on div "[PERSON_NAME] Energy, LLC Cybersecurity Coverage Checklist Report (V1) Full Scr…" at bounding box center [429, 15] width 790 height 31
click at [756, 17] on span "Download" at bounding box center [756, 15] width 30 height 10
click at [13, 41] on link at bounding box center [17, 44] width 23 height 17
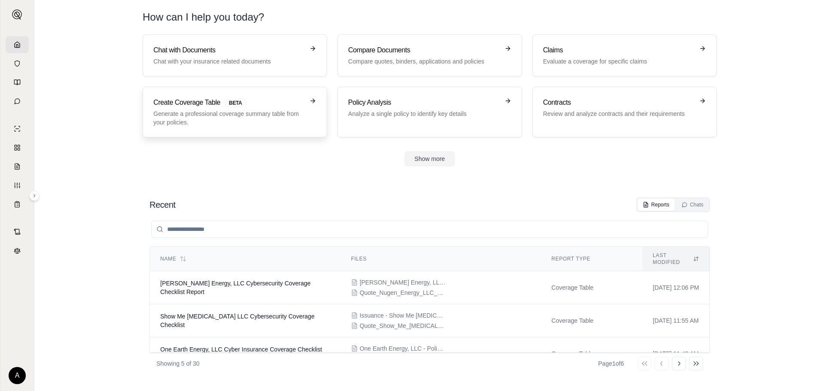
click at [233, 94] on link "Create Coverage Table BETA Generate a professional coverage summary table from …" at bounding box center [235, 112] width 184 height 51
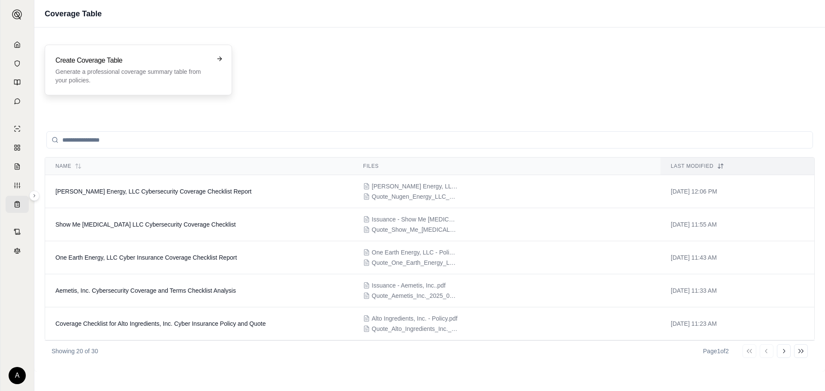
click at [172, 75] on p "Generate a professional coverage summary table from your policies." at bounding box center [132, 75] width 154 height 17
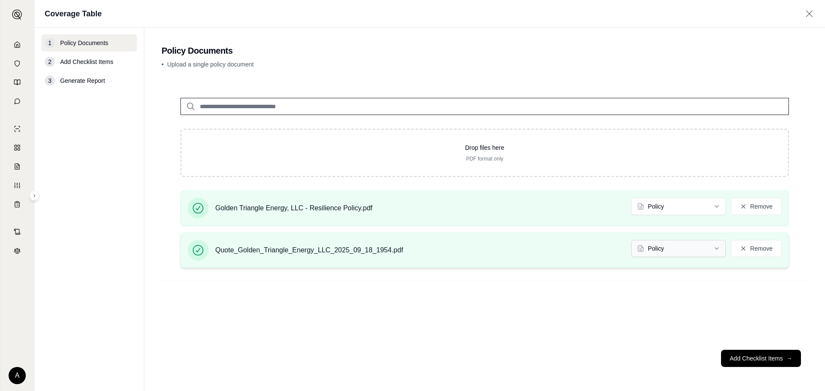
click at [706, 247] on html "A Coverage Table 1 Policy Documents 2 Add Checklist Items 3 Generate Report Pol…" at bounding box center [412, 195] width 825 height 391
click at [741, 356] on button "Add Checklist Items →" at bounding box center [761, 358] width 80 height 17
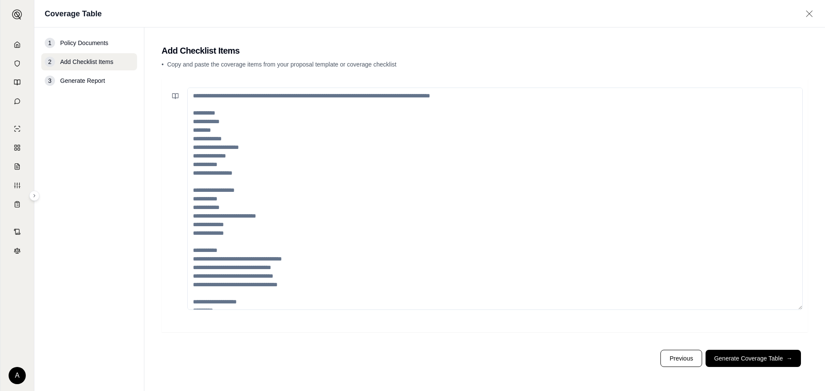
click at [163, 140] on div at bounding box center [485, 205] width 646 height 253
click at [233, 132] on textarea at bounding box center [494, 199] width 615 height 223
paste textarea "**********"
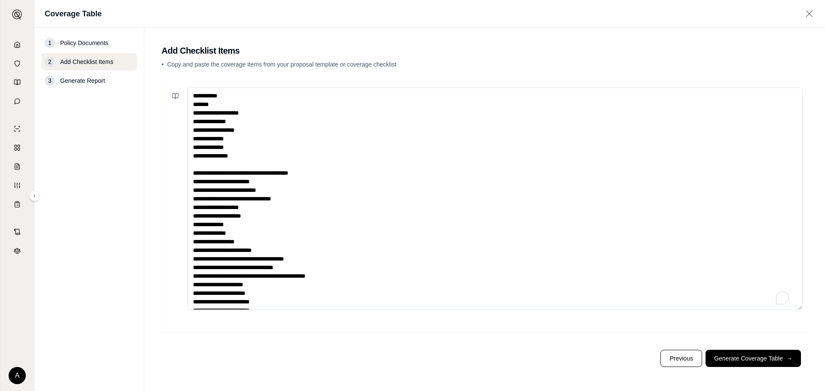
scroll to position [21, 0]
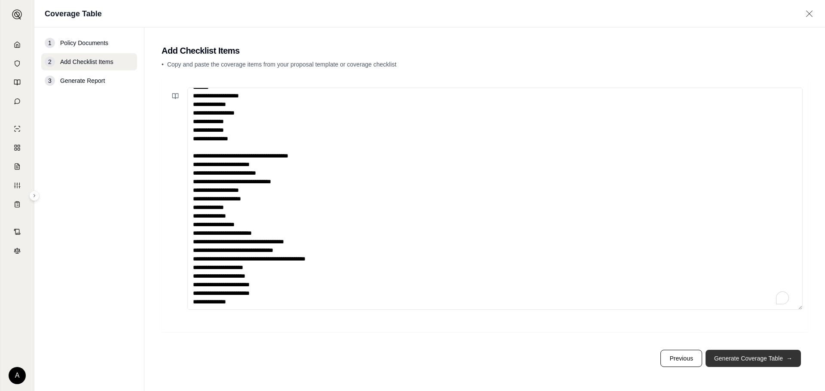
type textarea "**********"
click at [746, 356] on button "Generate Coverage Table →" at bounding box center [752, 358] width 95 height 17
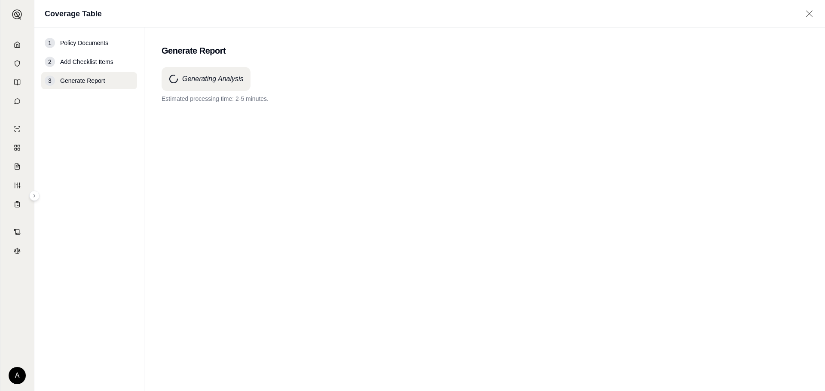
click at [615, 112] on div "Generating Analysis Estimated processing time: 2-5 minutes." at bounding box center [485, 213] width 646 height 293
click at [439, 180] on div "Generating Analysis Processing is taking longer than anticipated. Thank you for…" at bounding box center [485, 213] width 646 height 293
click at [583, 320] on div "Generating Analysis Processing is taking longer than anticipated. Thank you for…" at bounding box center [485, 213] width 646 height 293
click at [530, 146] on div "Generating Analysis Processing is taking longer than anticipated. Thank you for…" at bounding box center [485, 213] width 646 height 293
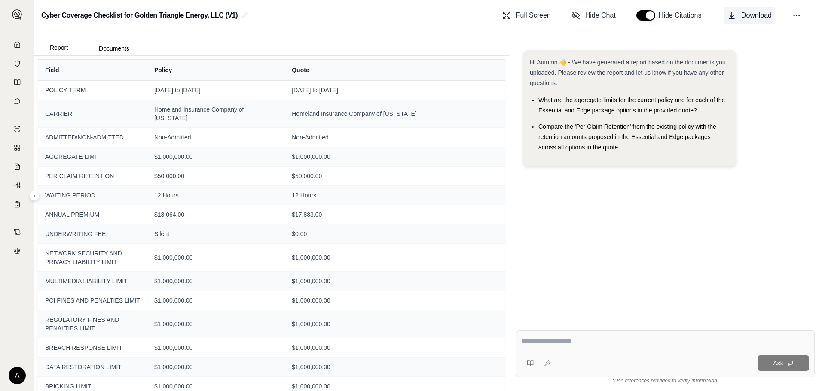
click at [750, 18] on span "Download" at bounding box center [756, 15] width 30 height 10
